Goal: Information Seeking & Learning: Learn about a topic

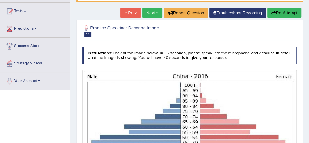
scroll to position [61, 0]
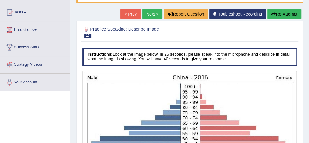
click at [153, 13] on link "Next »" at bounding box center [152, 14] width 20 height 10
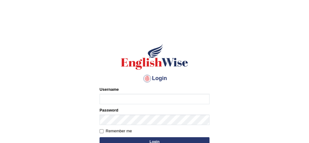
click at [150, 100] on input "Username" at bounding box center [154, 99] width 110 height 10
type input "Damanjit"
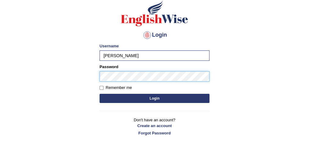
scroll to position [44, 0]
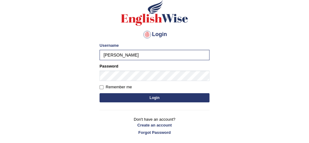
click at [156, 98] on button "Login" at bounding box center [154, 97] width 110 height 9
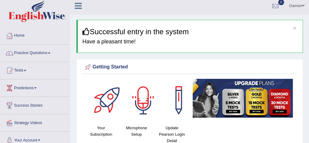
scroll to position [36, 0]
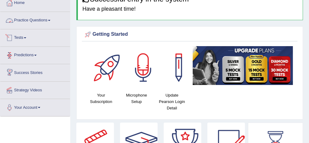
click at [41, 18] on link "Practice Questions" at bounding box center [35, 19] width 70 height 15
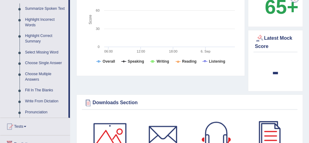
scroll to position [274, 0]
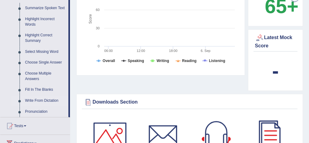
click at [43, 100] on link "Write From Dictation" at bounding box center [45, 100] width 46 height 11
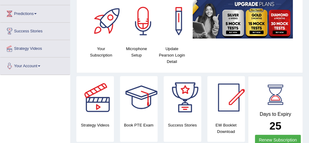
scroll to position [102, 0]
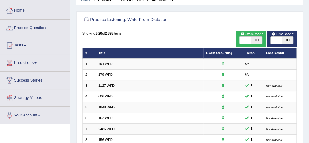
scroll to position [34, 0]
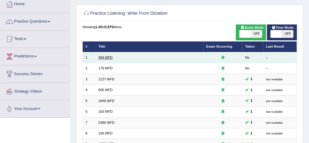
click at [105, 56] on link "494 WFD" at bounding box center [105, 58] width 14 height 4
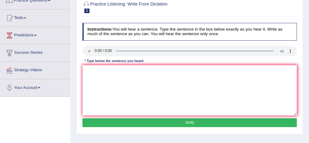
scroll to position [56, 0]
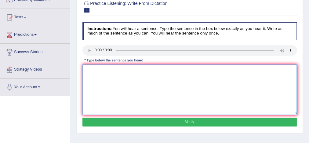
click at [91, 68] on textarea at bounding box center [189, 89] width 215 height 50
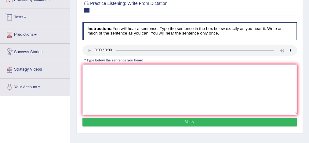
scroll to position [0, 0]
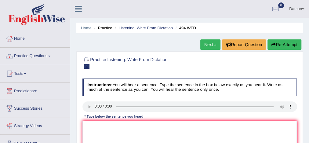
click at [207, 44] on link "Next »" at bounding box center [210, 44] width 20 height 10
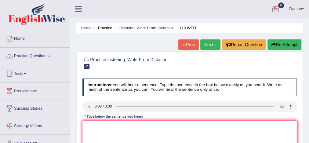
click at [40, 55] on link "Practice Questions" at bounding box center [35, 55] width 70 height 15
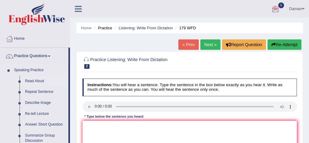
click at [38, 81] on link "Read Aloud" at bounding box center [45, 81] width 46 height 11
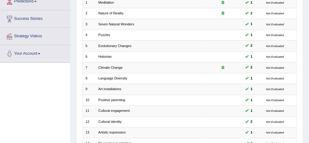
scroll to position [89, 0]
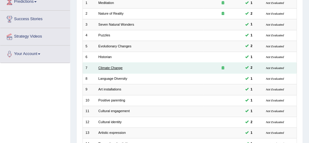
click at [104, 67] on link "Climate Change" at bounding box center [110, 68] width 24 height 4
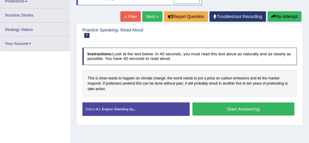
scroll to position [89, 0]
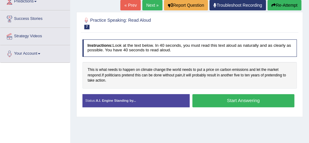
click at [237, 99] on button "Start Answering" at bounding box center [243, 100] width 102 height 13
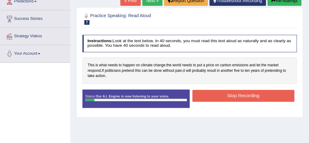
click at [238, 96] on button "Stop Recording" at bounding box center [243, 96] width 102 height 12
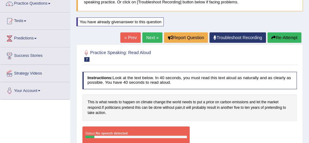
scroll to position [52, 0]
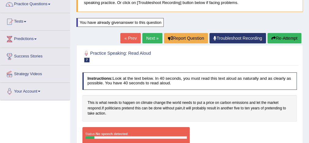
click at [281, 39] on button "Re-Attempt" at bounding box center [284, 38] width 34 height 10
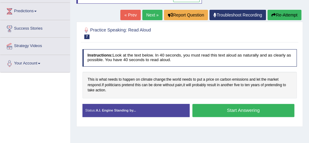
scroll to position [81, 0]
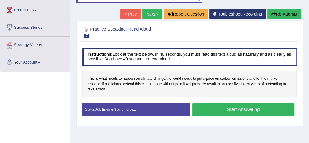
click at [225, 109] on button "Start Answering" at bounding box center [243, 109] width 102 height 13
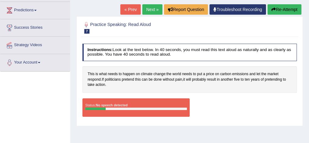
click at [153, 9] on link "Next »" at bounding box center [152, 9] width 20 height 10
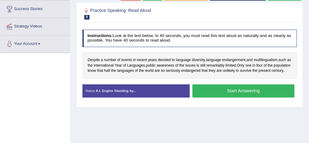
scroll to position [111, 0]
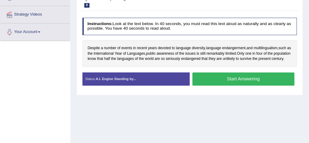
click at [233, 81] on button "Start Answering" at bounding box center [243, 78] width 102 height 13
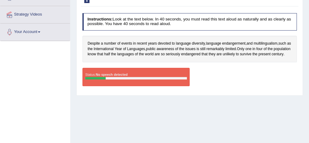
click at [150, 119] on div "Home Practice Speaking: Read Aloud Language Diversity * Remember to use the dev…" at bounding box center [189, 41] width 239 height 305
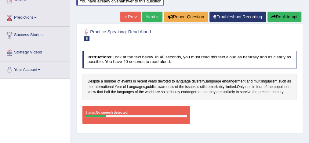
scroll to position [87, 0]
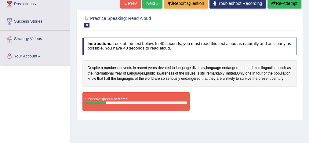
click at [282, 5] on button "Re-Attempt" at bounding box center [284, 3] width 34 height 10
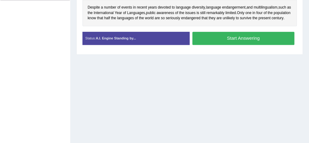
click at [247, 45] on button "Start Answering" at bounding box center [243, 38] width 102 height 13
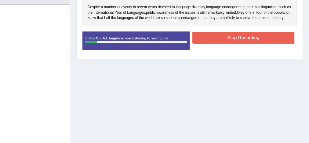
click at [229, 40] on button "Stop Recording" at bounding box center [243, 38] width 102 height 12
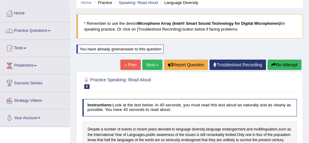
scroll to position [25, 0]
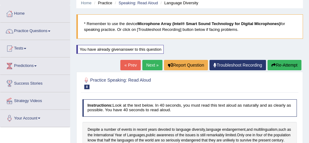
click at [287, 66] on button "Re-Attempt" at bounding box center [284, 65] width 34 height 10
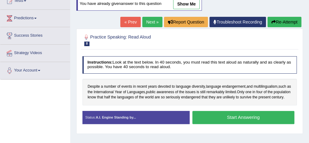
scroll to position [73, 0]
click at [232, 122] on button "Start Answering" at bounding box center [243, 117] width 102 height 13
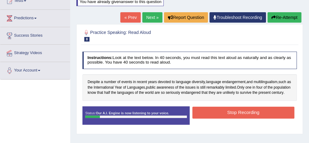
click at [232, 116] on button "Stop Recording" at bounding box center [243, 112] width 102 height 12
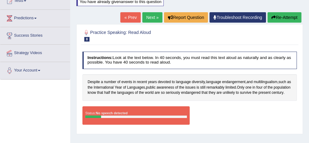
click at [247, 18] on link "Troubleshoot Recording" at bounding box center [237, 17] width 56 height 10
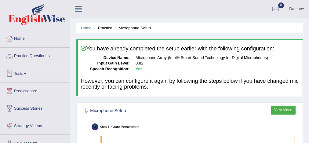
click at [36, 56] on link "Practice Questions" at bounding box center [35, 55] width 70 height 15
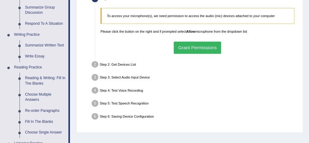
scroll to position [128, 0]
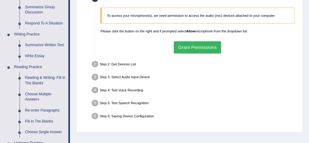
click at [183, 45] on button "Grant Permissions" at bounding box center [197, 47] width 47 height 12
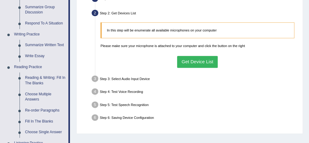
click at [189, 59] on button "Get Device List" at bounding box center [197, 62] width 41 height 12
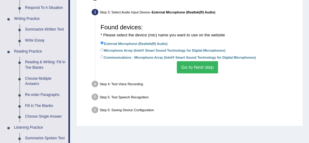
scroll to position [144, 0]
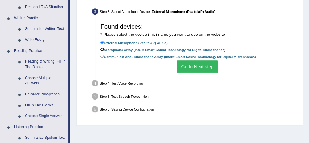
click at [103, 49] on input "Microphone Array (Intel® Smart Sound Technology for Digital Microphones)" at bounding box center [101, 49] width 3 height 3
radio input "true"
click at [189, 67] on button "Go to Next step" at bounding box center [197, 66] width 41 height 12
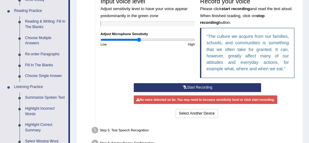
scroll to position [185, 0]
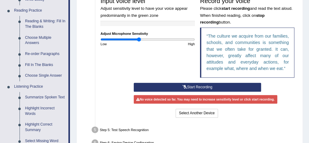
click at [193, 84] on button "Start Recording" at bounding box center [197, 87] width 127 height 9
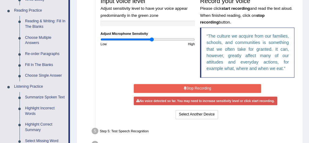
click at [151, 37] on input "range" at bounding box center [147, 39] width 94 height 4
click at [182, 85] on button "Stop Recording" at bounding box center [197, 88] width 127 height 9
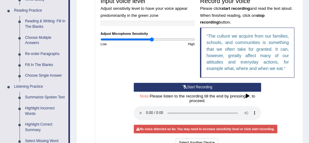
click at [182, 85] on icon at bounding box center [184, 87] width 5 height 4
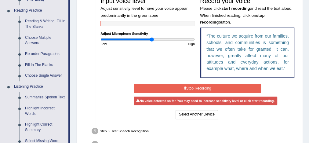
click at [194, 87] on button "Stop Recording" at bounding box center [197, 88] width 127 height 9
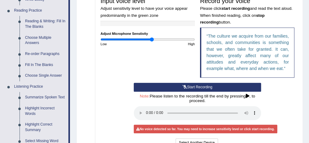
click at [182, 85] on button "Start Recording" at bounding box center [197, 87] width 127 height 9
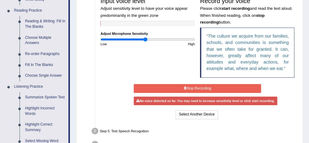
click at [145, 38] on input "range" at bounding box center [147, 39] width 94 height 4
type input "1.1"
click at [152, 39] on input "range" at bounding box center [147, 39] width 94 height 4
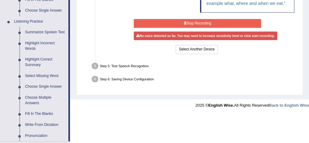
scroll to position [250, 0]
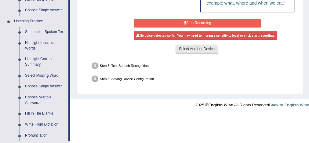
click at [194, 49] on button "Select Another Device" at bounding box center [196, 49] width 42 height 9
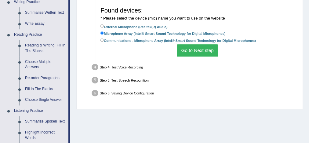
scroll to position [153, 0]
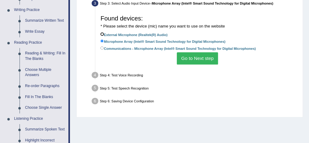
click at [102, 33] on input "External Microphone (Realtek(R) Audio)" at bounding box center [101, 33] width 3 height 3
radio input "true"
click at [186, 58] on button "Go to Next step" at bounding box center [197, 58] width 41 height 12
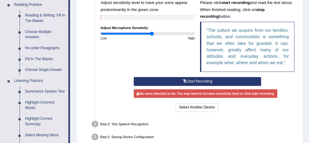
scroll to position [192, 0]
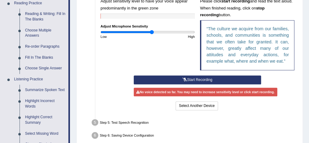
click at [187, 78] on button "Start Recording" at bounding box center [197, 79] width 127 height 9
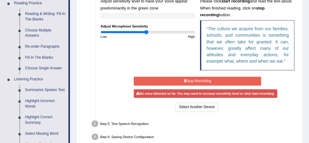
click at [146, 31] on input "range" at bounding box center [147, 32] width 94 height 4
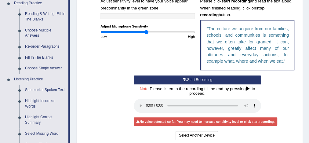
click at [177, 78] on button "Start Recording" at bounding box center [197, 79] width 127 height 9
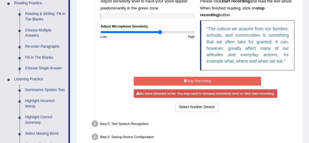
type input "1.28"
click at [159, 31] on input "range" at bounding box center [147, 32] width 94 height 4
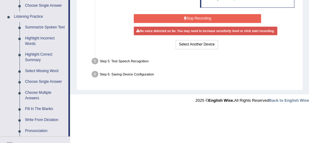
scroll to position [255, 0]
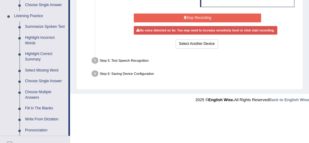
click at [127, 59] on div "Step 5: Test Speech Recognition" at bounding box center [194, 61] width 211 height 11
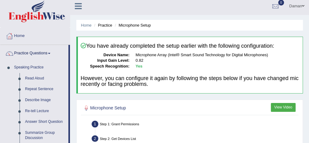
scroll to position [0, 0]
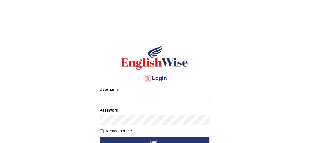
drag, startPoint x: 0, startPoint y: 0, endPoint x: 164, endPoint y: 98, distance: 190.5
click at [164, 98] on input "Username" at bounding box center [154, 99] width 110 height 10
type input "[PERSON_NAME]"
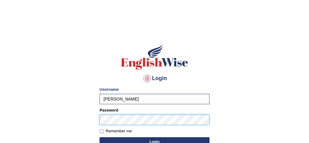
scroll to position [17, 0]
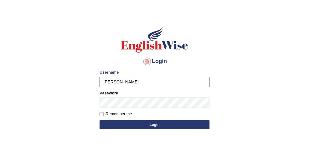
click at [150, 124] on button "Login" at bounding box center [154, 124] width 110 height 9
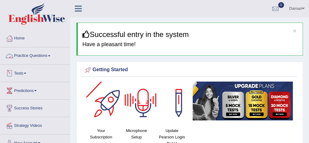
click at [42, 56] on link "Practice Questions" at bounding box center [35, 54] width 70 height 15
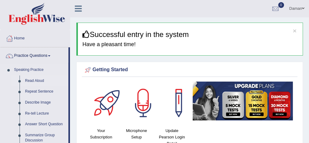
click at [37, 81] on link "Read Aloud" at bounding box center [45, 80] width 46 height 11
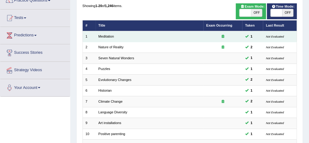
click at [106, 34] on td "Meditation" at bounding box center [150, 36] width 108 height 11
click at [106, 37] on link "Meditation" at bounding box center [106, 36] width 16 height 4
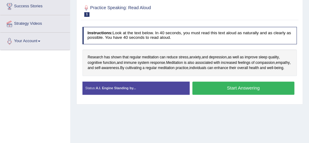
scroll to position [103, 0]
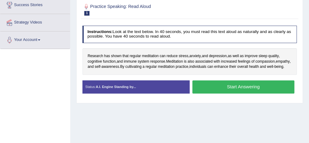
click at [210, 89] on button "Start Answering" at bounding box center [243, 86] width 102 height 13
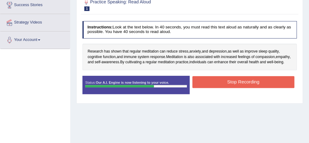
click at [210, 88] on button "Stop Recording" at bounding box center [243, 82] width 102 height 12
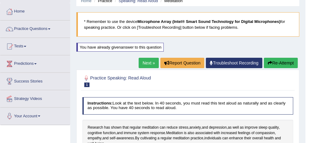
scroll to position [27, 0]
click at [42, 30] on link "Practice Questions" at bounding box center [35, 27] width 70 height 15
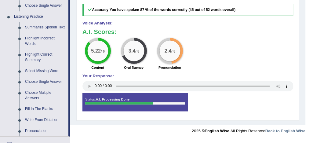
scroll to position [246, 0]
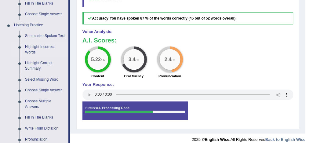
click at [31, 47] on link "Highlight Incorrect Words" at bounding box center [45, 49] width 46 height 16
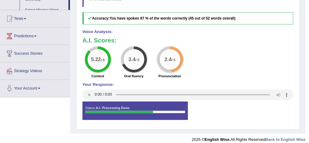
scroll to position [97, 0]
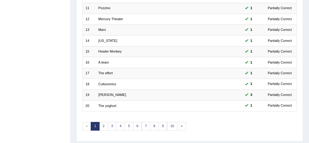
scroll to position [206, 0]
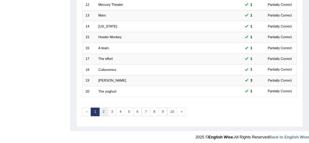
click at [103, 111] on link "2" at bounding box center [103, 111] width 9 height 9
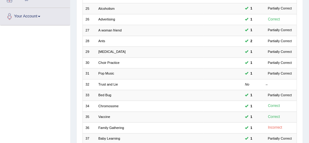
scroll to position [127, 0]
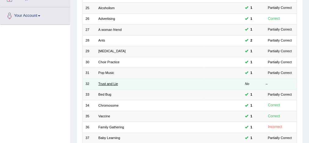
click at [103, 83] on link "Trust and Lie" at bounding box center [108, 84] width 20 height 4
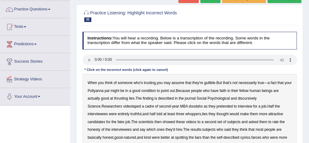
scroll to position [58, 0]
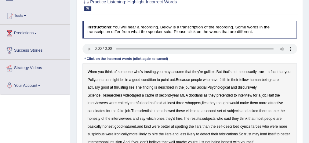
click at [156, 78] on b "condition" at bounding box center [148, 80] width 15 height 4
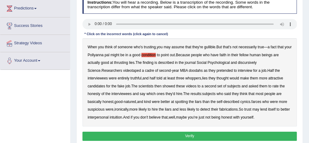
scroll to position [83, 0]
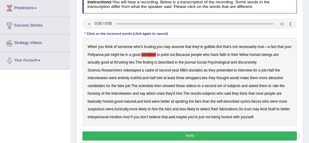
click at [124, 62] on b "thrusting" at bounding box center [121, 62] width 14 height 4
click at [250, 60] on b "discursively" at bounding box center [247, 62] width 19 height 4
click at [175, 100] on b "spotting" at bounding box center [181, 101] width 13 height 4
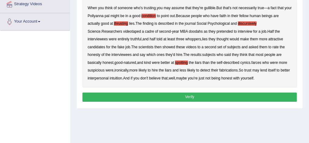
scroll to position [122, 0]
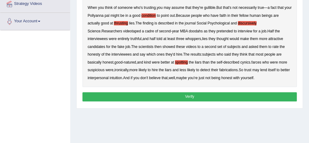
click at [169, 96] on button "Verify" at bounding box center [189, 96] width 215 height 9
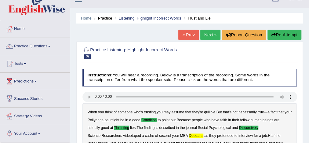
scroll to position [9, 0]
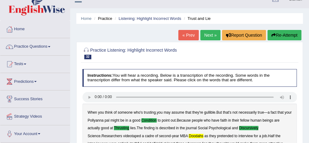
click at [31, 46] on link "Practice Questions" at bounding box center [35, 45] width 70 height 15
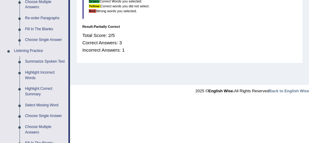
scroll to position [226, 0]
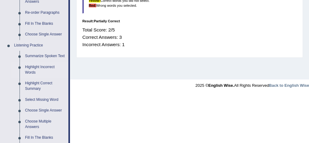
click at [32, 67] on link "Highlight Incorrect Words" at bounding box center [45, 70] width 46 height 16
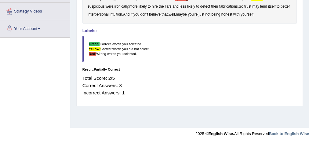
scroll to position [88, 0]
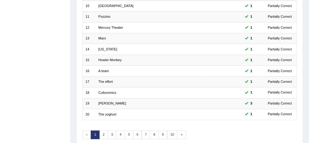
scroll to position [206, 0]
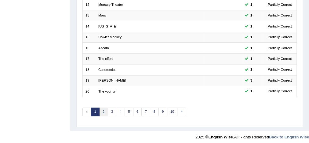
click at [102, 109] on link "2" at bounding box center [103, 111] width 9 height 9
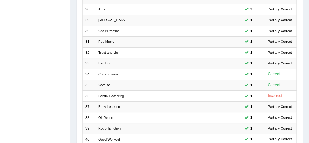
scroll to position [206, 0]
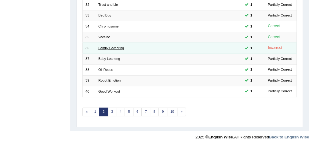
click at [114, 46] on link "Family Gathering" at bounding box center [111, 48] width 26 height 4
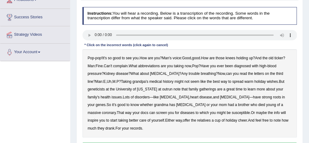
scroll to position [92, 0]
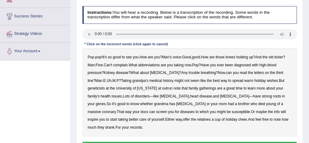
click at [162, 87] on b "outrun" at bounding box center [167, 88] width 10 height 4
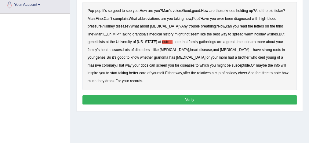
scroll to position [144, 0]
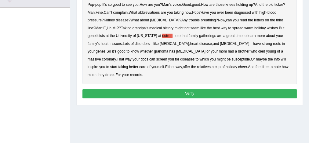
click at [188, 89] on button "Verify" at bounding box center [189, 93] width 215 height 9
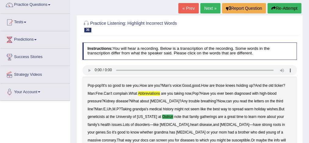
scroll to position [51, 0]
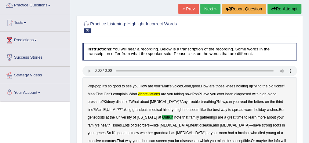
click at [213, 8] on link "Next »" at bounding box center [210, 9] width 20 height 10
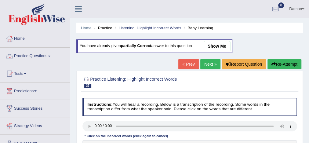
click at [38, 55] on link "Practice Questions" at bounding box center [35, 55] width 70 height 15
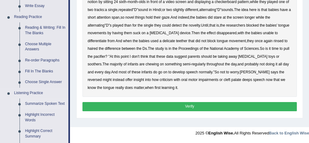
scroll to position [206, 0]
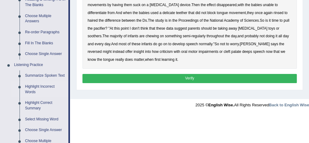
click at [35, 86] on link "Highlight Incorrect Words" at bounding box center [45, 89] width 46 height 16
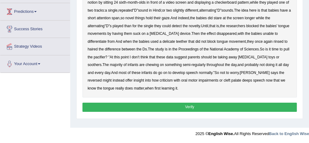
scroll to position [80, 0]
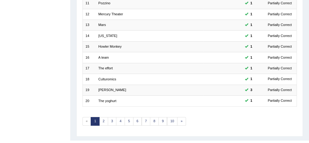
scroll to position [206, 0]
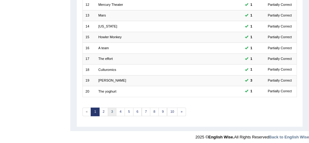
click at [110, 111] on link "3" at bounding box center [112, 111] width 9 height 9
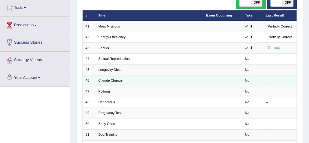
scroll to position [65, 0]
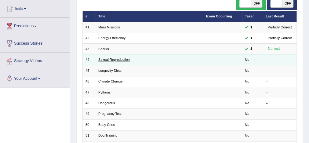
click at [113, 59] on link "Sexual Reproduction" at bounding box center [113, 60] width 31 height 4
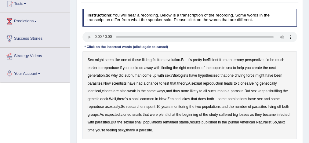
scroll to position [70, 0]
click at [240, 59] on b "ternary" at bounding box center [238, 60] width 11 height 4
click at [137, 76] on b "subhuman" at bounding box center [132, 75] width 17 height 4
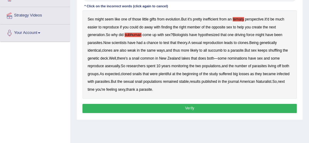
scroll to position [113, 0]
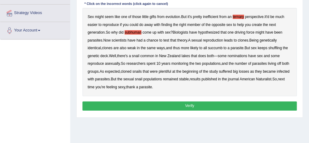
click at [166, 106] on button "Verify" at bounding box center [189, 105] width 215 height 9
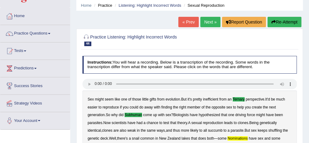
scroll to position [20, 0]
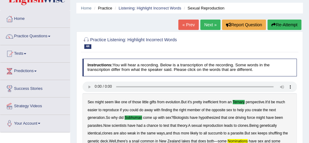
click at [207, 24] on link "Next »" at bounding box center [210, 25] width 20 height 10
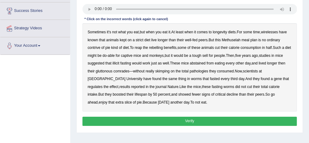
scroll to position [98, 0]
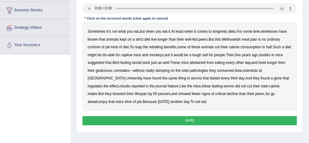
click at [119, 63] on b "illicit" at bounding box center [115, 62] width 7 height 4
click at [215, 94] on b "critical" at bounding box center [220, 94] width 10 height 4
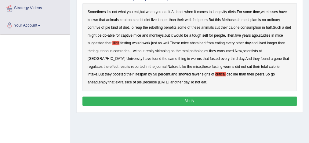
scroll to position [118, 0]
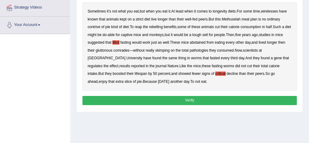
click at [204, 97] on button "Verify" at bounding box center [189, 100] width 215 height 9
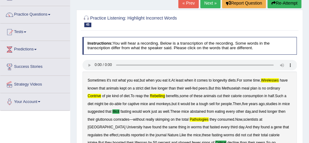
scroll to position [44, 0]
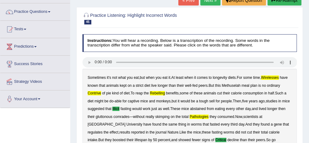
click at [269, 78] on b "wirelesses" at bounding box center [270, 77] width 18 height 4
click at [96, 92] on b "contrive" at bounding box center [94, 93] width 13 height 4
click at [155, 93] on b "rebelling" at bounding box center [157, 93] width 15 height 4
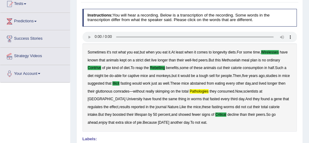
scroll to position [70, 0]
click at [205, 92] on b "pathologies" at bounding box center [198, 91] width 19 height 4
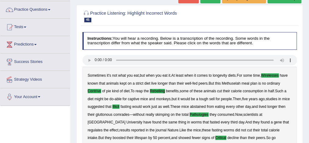
scroll to position [0, 0]
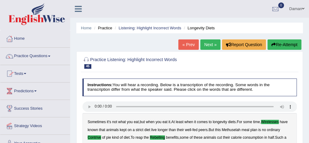
click at [206, 46] on link "Next »" at bounding box center [210, 44] width 20 height 10
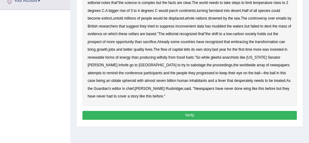
scroll to position [143, 0]
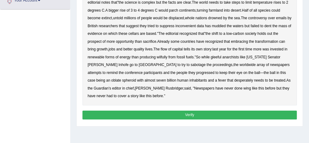
click at [138, 33] on b "cellars" at bounding box center [133, 33] width 10 height 4
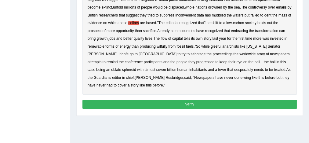
scroll to position [154, 0]
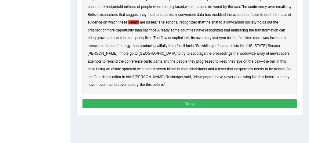
click at [163, 44] on b "wilfully" at bounding box center [162, 46] width 11 height 4
click at [257, 45] on b "Oklahoma" at bounding box center [256, 46] width 20 height 4
click at [196, 60] on b "progressed" at bounding box center [205, 61] width 18 height 4
click at [243, 77] on b "wing" at bounding box center [246, 77] width 7 height 4
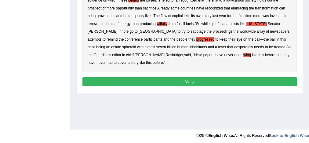
scroll to position [177, 0]
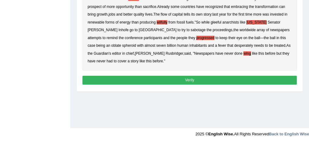
click at [254, 21] on b "Oklahoma" at bounding box center [256, 22] width 20 height 4
click at [210, 78] on button "Verify" at bounding box center [189, 80] width 215 height 9
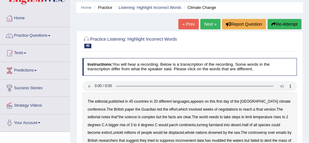
scroll to position [13, 0]
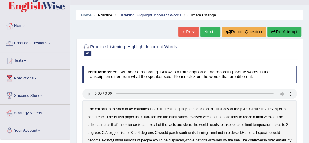
click at [208, 31] on link "Next »" at bounding box center [210, 32] width 20 height 10
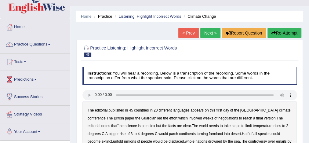
scroll to position [12, 0]
click at [212, 32] on link "Next »" at bounding box center [210, 33] width 20 height 10
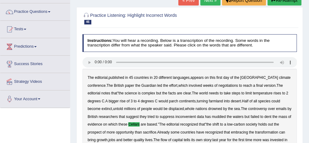
scroll to position [41, 0]
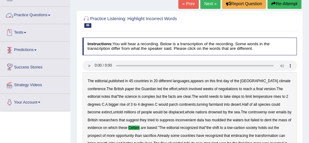
click at [35, 14] on link "Practice Questions" at bounding box center [35, 14] width 70 height 15
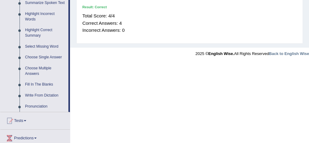
scroll to position [279, 0]
click at [40, 106] on link "Pronunciation" at bounding box center [45, 106] width 46 height 11
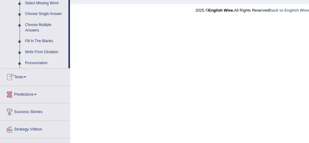
scroll to position [334, 0]
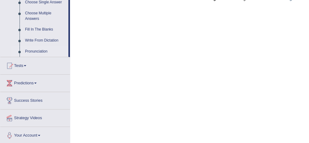
click at [45, 50] on link "Pronunciation" at bounding box center [45, 51] width 46 height 11
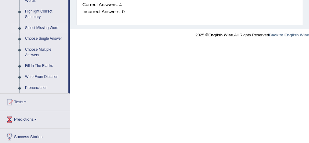
scroll to position [300, 0]
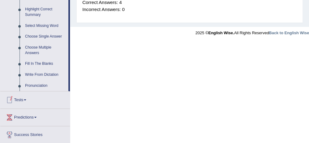
click at [29, 73] on link "Write From Dictation" at bounding box center [45, 74] width 46 height 11
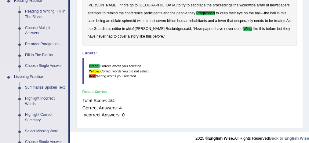
scroll to position [176, 0]
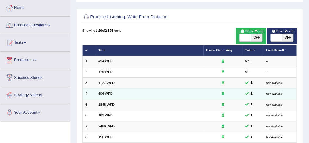
scroll to position [32, 0]
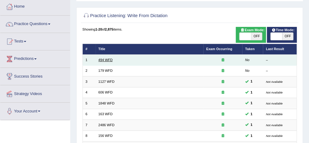
click at [103, 59] on link "494 WFD" at bounding box center [105, 60] width 14 height 4
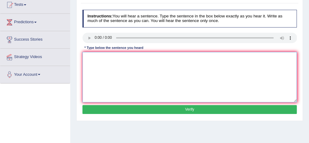
click at [90, 57] on textarea at bounding box center [189, 77] width 215 height 50
click at [132, 57] on textarea "The vocaboulary that in specific" at bounding box center [189, 77] width 215 height 50
click at [146, 58] on textarea "The vocaboulary that in spesific" at bounding box center [189, 77] width 215 height 50
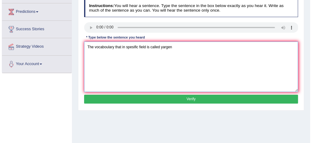
scroll to position [81, 0]
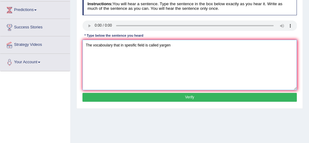
type textarea "The vocaboulary that in spesific field is called yargen"
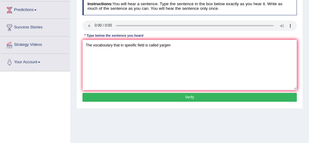
click at [184, 102] on div "Instructions: You will hear a sentence. Type the sentence in the box below exac…" at bounding box center [189, 50] width 217 height 111
click at [184, 97] on button "Verify" at bounding box center [189, 97] width 215 height 9
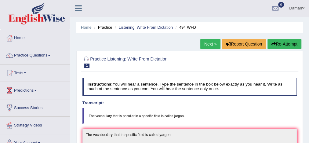
scroll to position [0, 0]
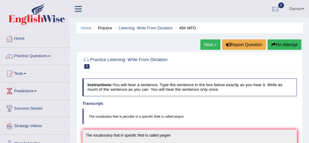
click at [287, 42] on button "Re-Attempt" at bounding box center [284, 44] width 34 height 10
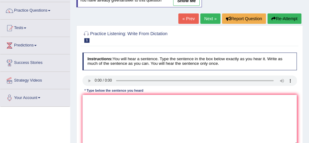
scroll to position [49, 0]
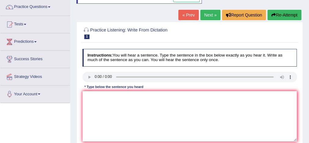
click at [88, 99] on div "Instructions: You will hear a sentence. Type the sentence in the box below exac…" at bounding box center [189, 101] width 217 height 111
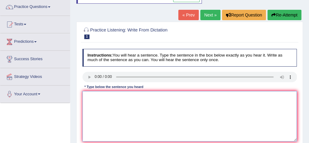
click at [88, 99] on textarea at bounding box center [189, 116] width 215 height 50
click at [92, 98] on textarea at bounding box center [189, 116] width 215 height 50
type textarea "The vocaboulary that is"
click at [129, 96] on textarea "The vocaboulary that is" at bounding box center [189, 116] width 215 height 50
click at [123, 95] on textarea "The vocaboulary that is in specific field is called jargon" at bounding box center [189, 116] width 215 height 50
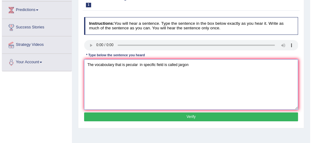
scroll to position [81, 0]
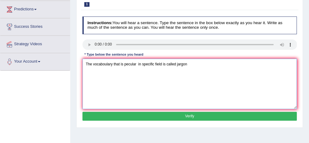
click at [137, 63] on textarea "The vocaboulary that is pecular in specific field is called jargon" at bounding box center [189, 84] width 215 height 50
type textarea "The vocaboulary that is pecular in specific field is called jargon"
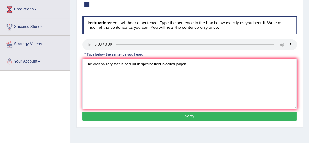
click at [159, 113] on button "Verify" at bounding box center [189, 116] width 215 height 9
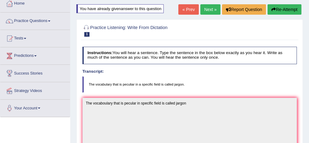
scroll to position [34, 0]
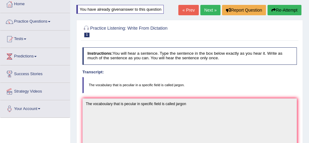
click at [286, 8] on button "Re-Attempt" at bounding box center [284, 10] width 34 height 10
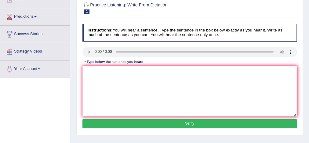
scroll to position [78, 0]
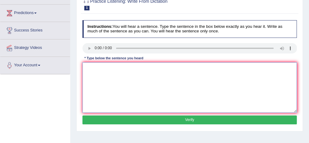
click at [89, 68] on textarea at bounding box center [189, 87] width 215 height 50
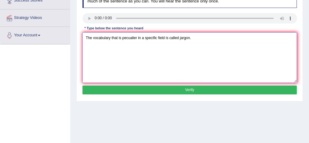
scroll to position [111, 0]
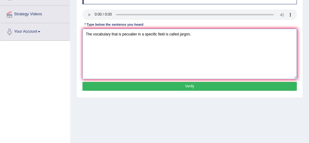
type textarea "The vocabulary that is pecualier in a specific field is called jargon."
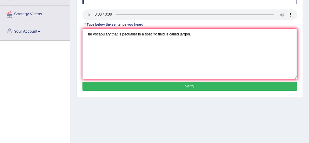
click at [120, 86] on button "Verify" at bounding box center [189, 86] width 215 height 9
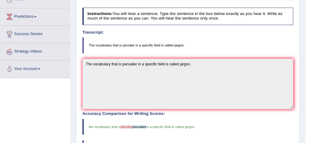
scroll to position [42, 0]
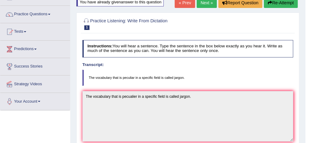
click at [201, 5] on link "Next »" at bounding box center [207, 3] width 20 height 10
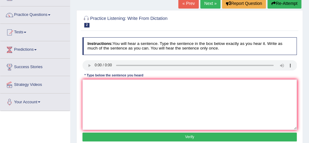
scroll to position [41, 0]
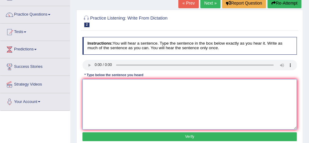
click at [91, 82] on textarea at bounding box center [189, 104] width 215 height 50
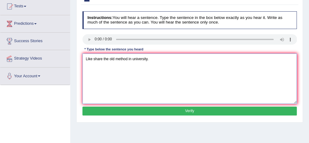
scroll to position [79, 0]
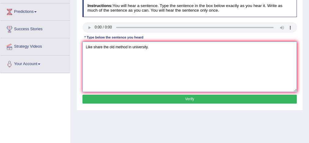
type textarea "Like share the old method in university."
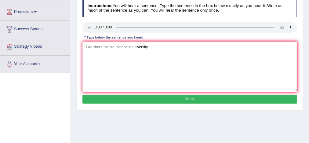
click at [115, 96] on button "Verify" at bounding box center [189, 99] width 215 height 9
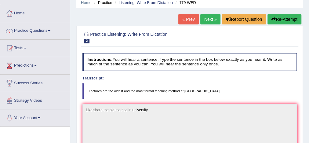
scroll to position [22, 0]
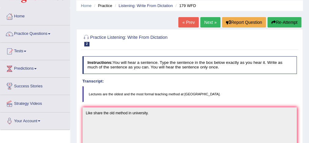
click at [274, 25] on button "Re-Attempt" at bounding box center [284, 22] width 34 height 10
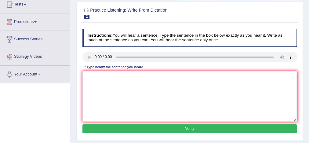
scroll to position [69, 0]
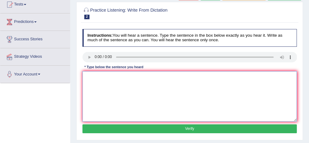
click at [88, 74] on textarea at bounding box center [189, 96] width 215 height 50
type textarea "K"
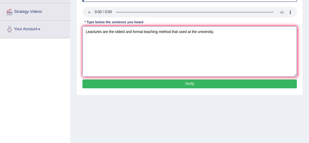
scroll to position [115, 0]
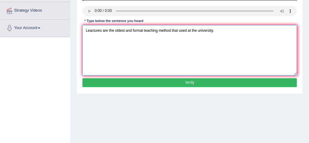
type textarea "Leactures are the oldest and formal teaching method that used at the university."
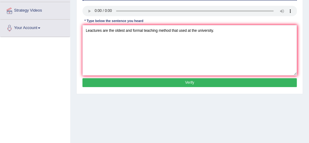
click at [115, 81] on button "Verify" at bounding box center [189, 82] width 215 height 9
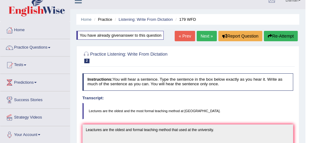
scroll to position [0, 0]
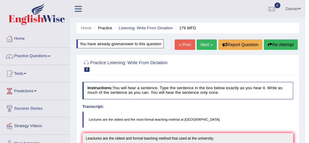
click at [205, 46] on link "Next »" at bounding box center [207, 44] width 20 height 10
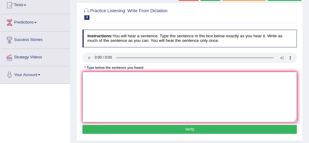
click at [89, 78] on textarea at bounding box center [189, 97] width 215 height 50
click at [121, 76] on textarea "A university degree is needed to entrer in the university course" at bounding box center [189, 97] width 215 height 50
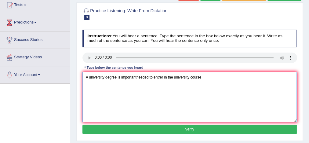
click at [149, 77] on textarea "A university degree is importantneeded to entrer in the university course" at bounding box center [189, 97] width 215 height 50
click at [189, 78] on textarea "A university degree is important to entrer in the university course" at bounding box center [189, 97] width 215 height 50
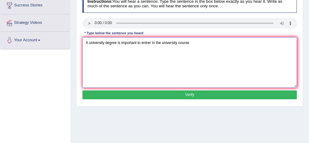
scroll to position [103, 0]
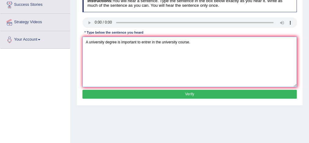
type textarea "A university degree is important to entrer in the university course."
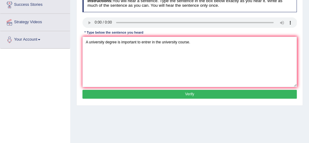
click at [189, 93] on button "Verify" at bounding box center [189, 94] width 215 height 9
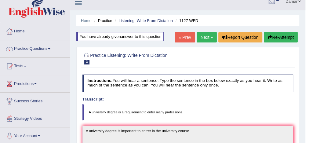
scroll to position [6, 0]
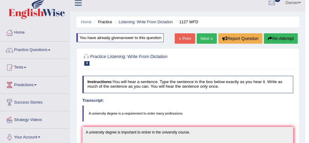
click at [204, 36] on link "Next »" at bounding box center [207, 38] width 20 height 10
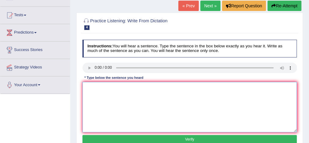
click at [86, 85] on textarea at bounding box center [189, 107] width 215 height 50
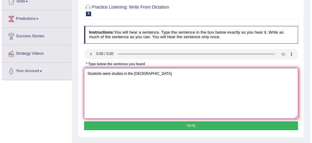
scroll to position [72, 0]
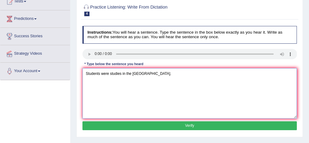
click at [131, 73] on textarea "Students were studies in the greece." at bounding box center [189, 93] width 215 height 50
click at [135, 73] on textarea "Students were studies in the leature greece." at bounding box center [189, 93] width 215 height 50
click at [138, 72] on textarea "Students were studies in the litature greece." at bounding box center [189, 93] width 215 height 50
click at [138, 73] on textarea "Students were studies in the lituure greece." at bounding box center [189, 93] width 215 height 50
type textarea "Students were studies in the liteuare greece."
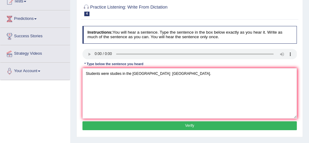
click at [172, 124] on button "Verify" at bounding box center [189, 125] width 215 height 9
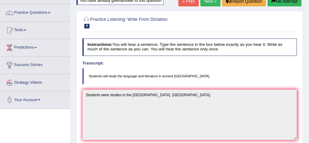
scroll to position [43, 0]
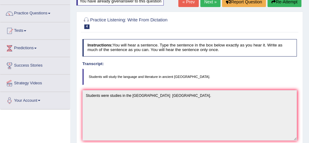
click at [277, 3] on button "Re-Attempt" at bounding box center [284, 2] width 34 height 10
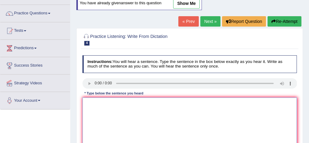
click at [88, 102] on textarea at bounding box center [189, 122] width 215 height 50
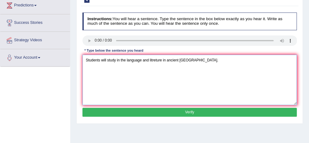
scroll to position [88, 0]
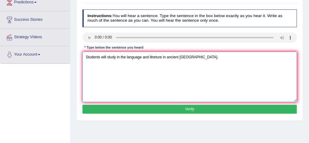
type textarea "Students will study in the language and litreture in ancient [GEOGRAPHIC_DATA]."
click at [107, 105] on button "Verify" at bounding box center [189, 109] width 215 height 9
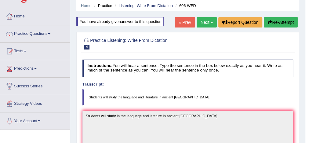
scroll to position [21, 0]
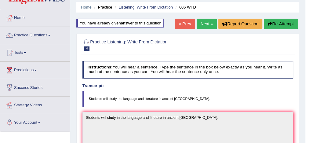
click at [204, 23] on link "Next »" at bounding box center [207, 24] width 20 height 10
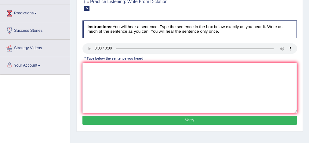
scroll to position [78, 0]
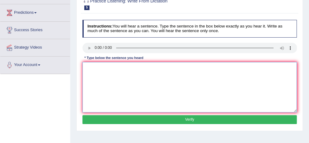
click at [87, 67] on textarea at bounding box center [189, 87] width 215 height 50
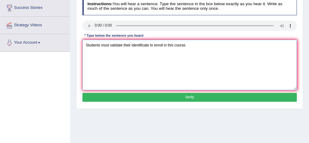
scroll to position [102, 0]
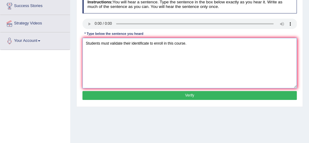
type textarea "Students must validate their identificate to enroll in this course."
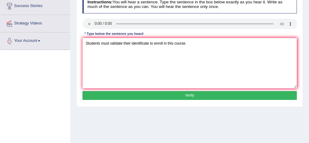
click at [128, 93] on button "Verify" at bounding box center [189, 95] width 215 height 9
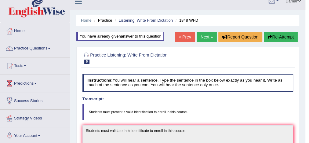
scroll to position [7, 0]
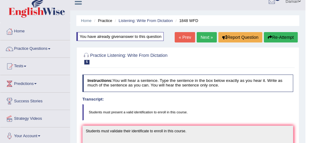
click at [203, 37] on link "Next »" at bounding box center [207, 37] width 20 height 10
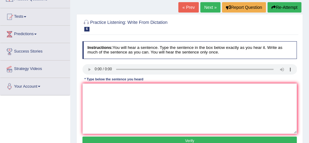
scroll to position [57, 0]
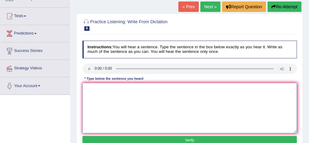
click at [94, 88] on textarea at bounding box center [189, 108] width 215 height 50
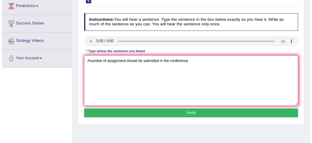
scroll to position [88, 0]
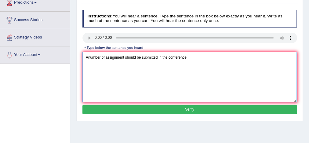
type textarea "Anumber of assignment should be submitted in the conference."
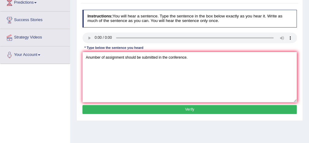
click at [132, 108] on button "Verify" at bounding box center [189, 109] width 215 height 9
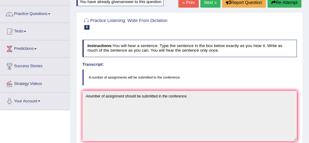
scroll to position [42, 0]
click at [208, 3] on link "Next »" at bounding box center [210, 3] width 20 height 10
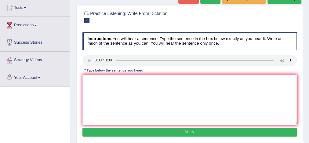
scroll to position [63, 0]
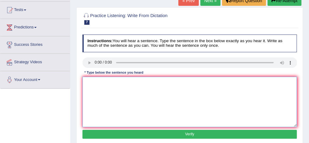
click at [89, 85] on textarea at bounding box center [189, 102] width 215 height 50
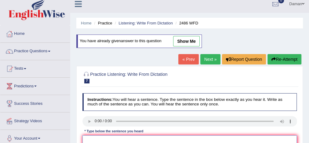
scroll to position [4, 0]
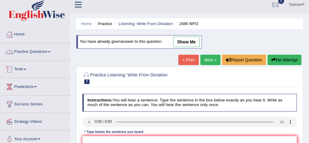
click at [33, 50] on link "Practice Questions" at bounding box center [35, 50] width 70 height 15
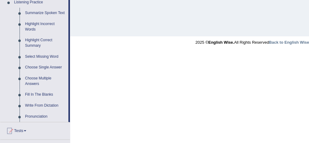
scroll to position [270, 0]
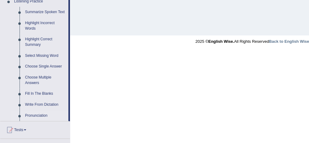
click at [37, 114] on link "Pronunciation" at bounding box center [45, 115] width 46 height 11
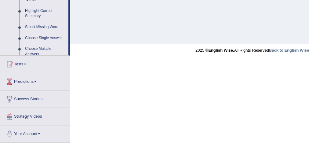
scroll to position [177, 0]
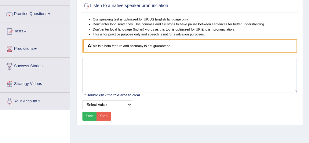
scroll to position [42, 0]
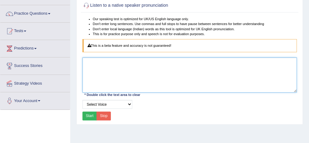
click at [98, 63] on textarea at bounding box center [189, 74] width 215 height 35
type textarea "F"
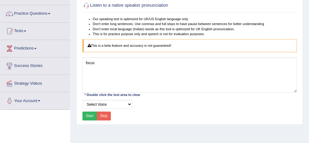
click at [89, 112] on button "Start" at bounding box center [89, 115] width 15 height 9
click at [88, 115] on button "Start" at bounding box center [89, 115] width 15 height 9
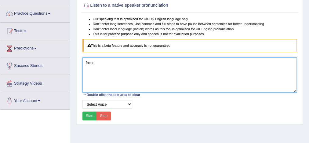
click at [99, 63] on textarea "focus" at bounding box center [189, 74] width 215 height 35
type textarea "f"
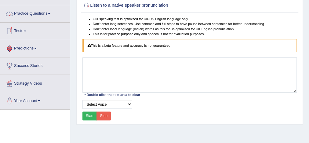
click at [33, 13] on link "Practice Questions" at bounding box center [35, 12] width 70 height 15
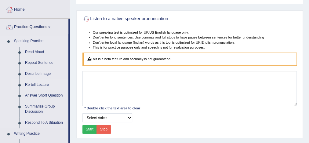
scroll to position [52, 0]
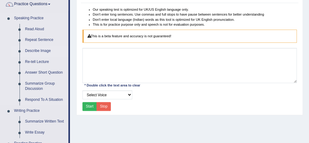
click at [39, 50] on link "Describe Image" at bounding box center [45, 50] width 46 height 11
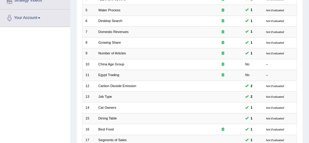
scroll to position [125, 0]
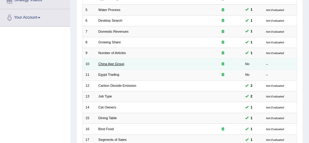
click at [105, 63] on link "China Age Group" at bounding box center [111, 64] width 26 height 4
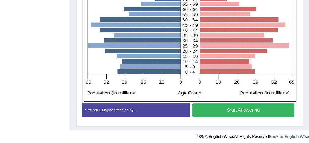
scroll to position [180, 0]
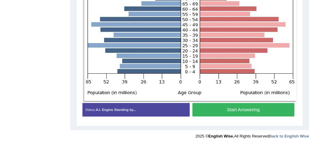
click at [234, 108] on button "Start Answering" at bounding box center [243, 109] width 102 height 13
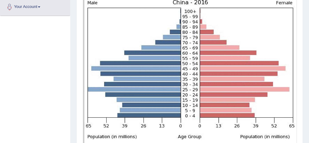
scroll to position [161, 0]
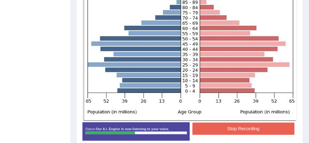
click at [241, 127] on button "Stop Recording" at bounding box center [243, 128] width 102 height 12
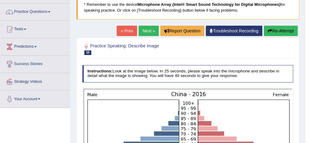
scroll to position [44, 0]
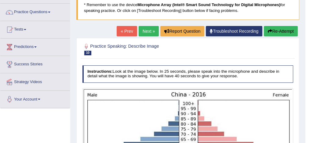
click at [274, 29] on button "Re-Attempt" at bounding box center [281, 31] width 34 height 10
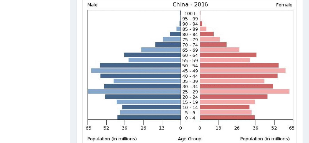
scroll to position [200, 0]
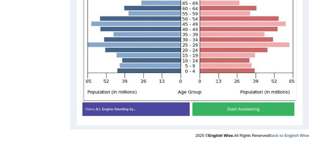
click at [219, 109] on button "Start Answering" at bounding box center [243, 108] width 102 height 13
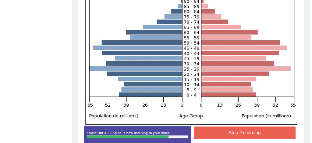
scroll to position [171, 0]
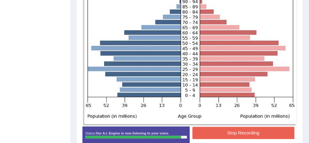
click at [252, 131] on button "Stop Recording" at bounding box center [243, 133] width 102 height 12
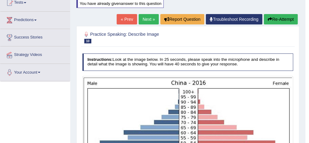
scroll to position [69, 0]
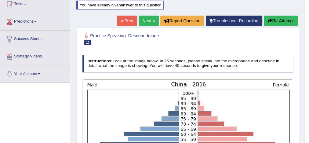
click at [148, 23] on link "Next »" at bounding box center [149, 21] width 20 height 10
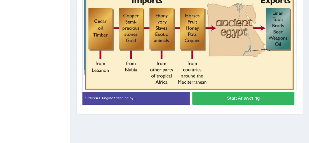
scroll to position [159, 0]
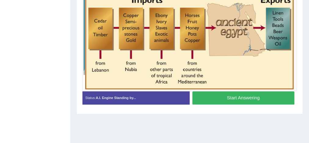
click at [208, 98] on button "Start Answering" at bounding box center [243, 97] width 102 height 13
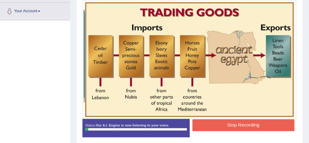
scroll to position [132, 0]
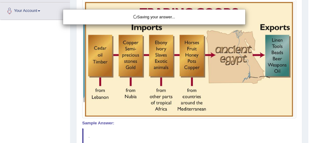
click at [37, 9] on div "Saving your answer..." at bounding box center [156, 71] width 312 height 143
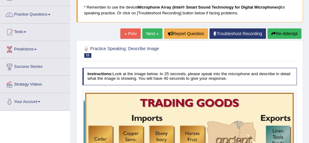
scroll to position [41, 0]
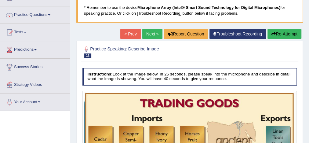
click at [282, 35] on button "Re-Attempt" at bounding box center [284, 34] width 34 height 10
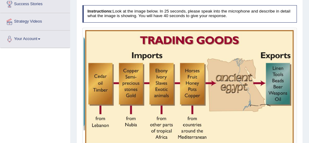
scroll to position [103, 0]
